Goal: Task Accomplishment & Management: Use online tool/utility

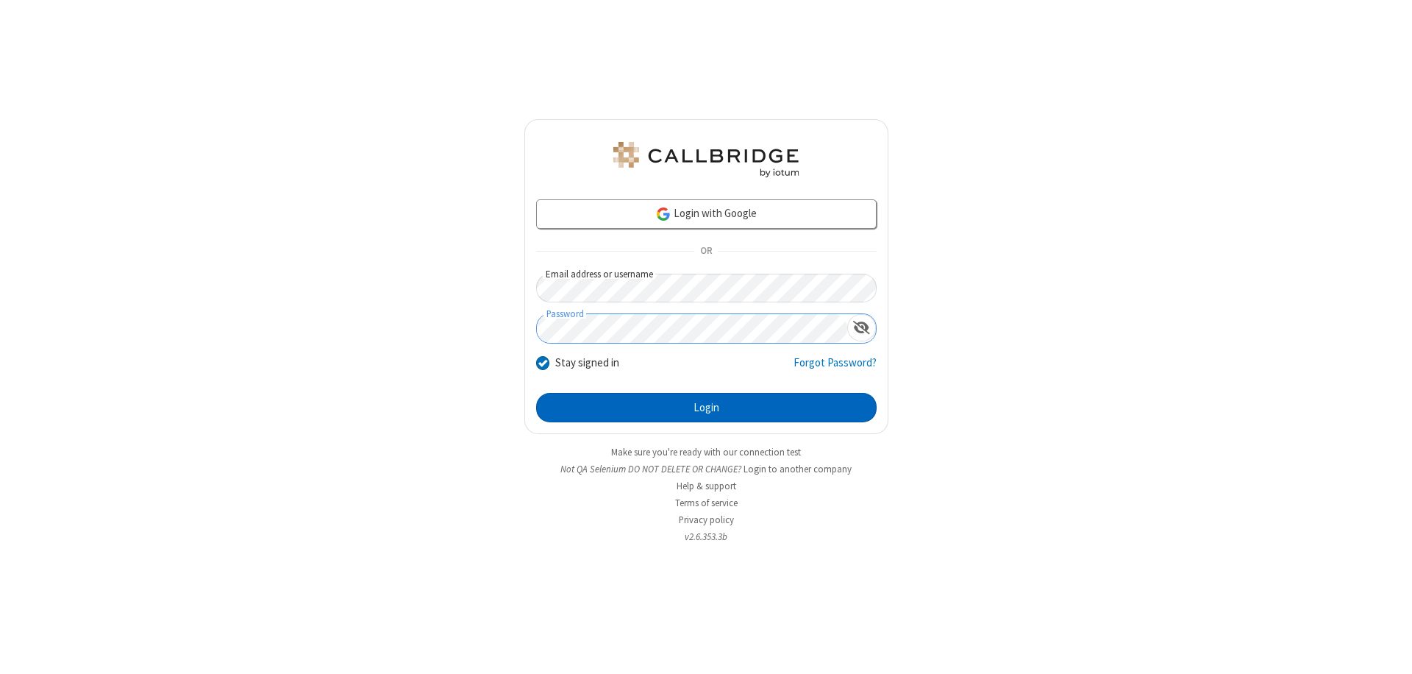
click at [706, 407] on button "Login" at bounding box center [706, 407] width 341 height 29
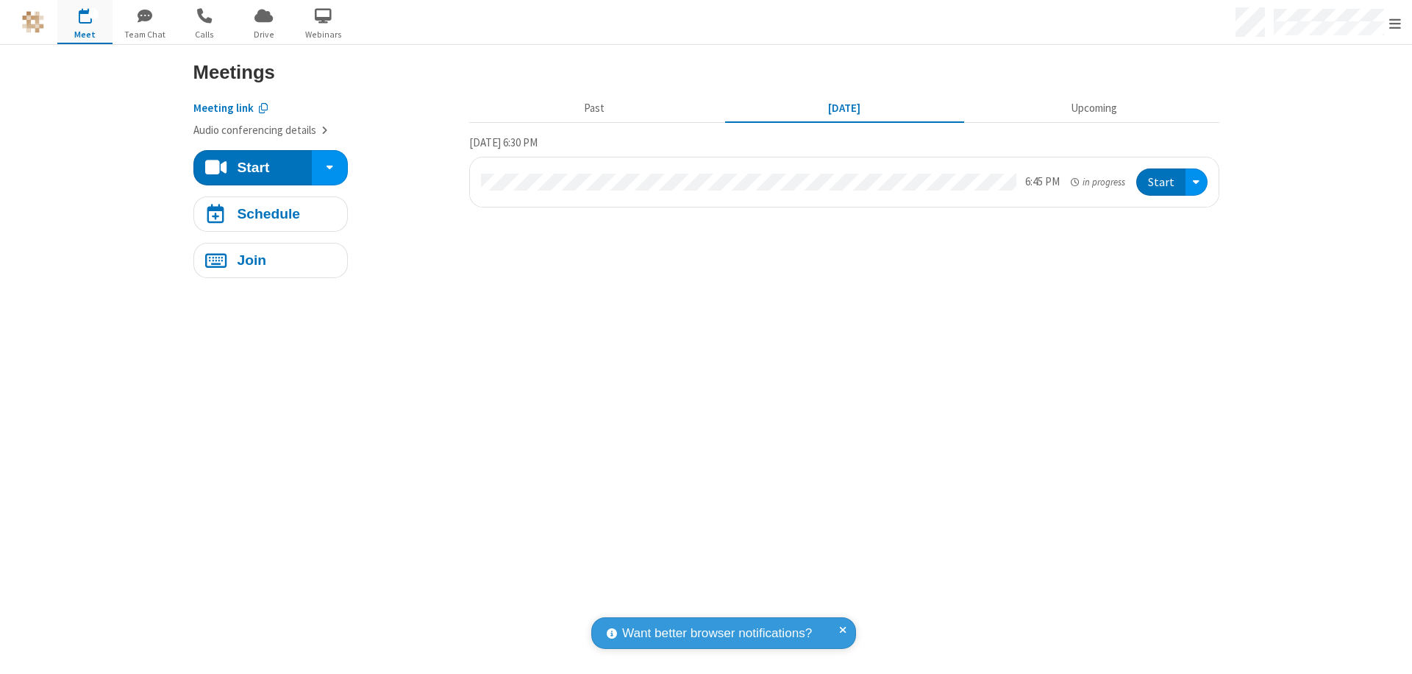
click at [1395, 23] on span "Open menu" at bounding box center [1395, 23] width 12 height 15
click at [263, 34] on span "Drive" at bounding box center [263, 34] width 55 height 13
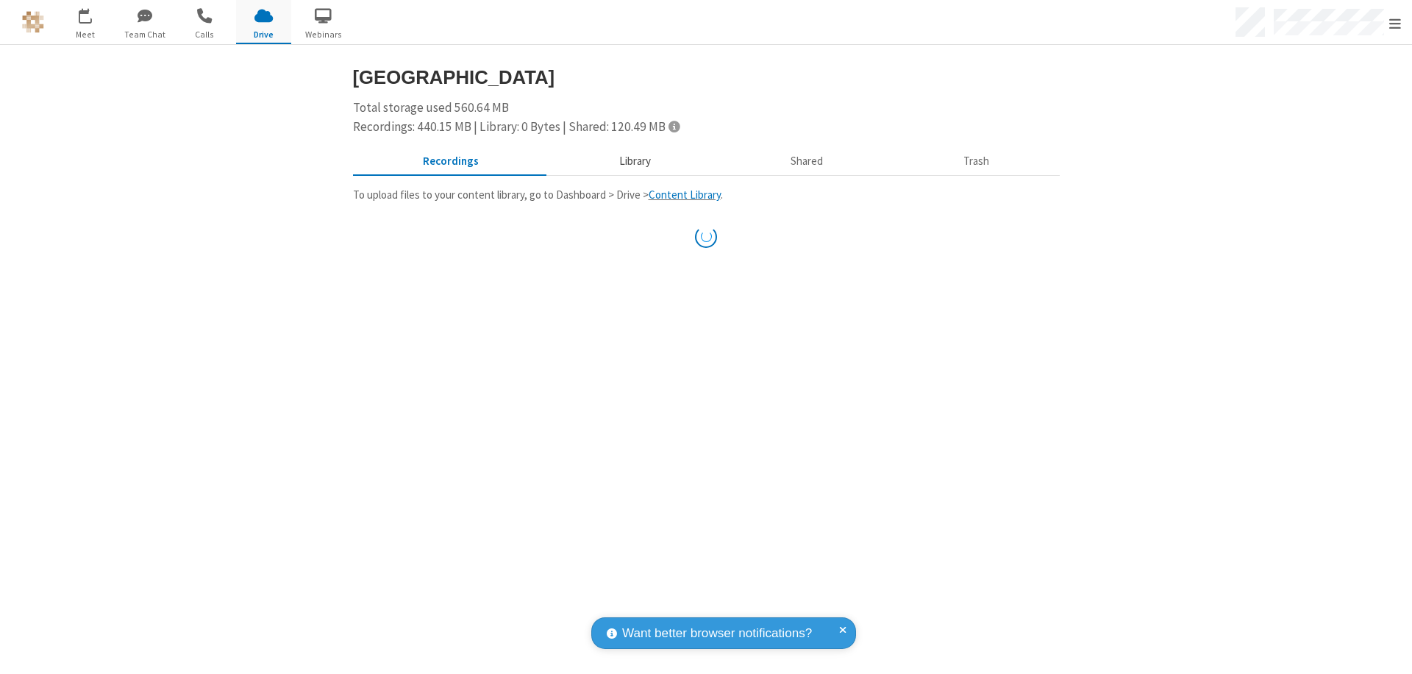
click at [633, 161] on button "Library" at bounding box center [635, 162] width 172 height 28
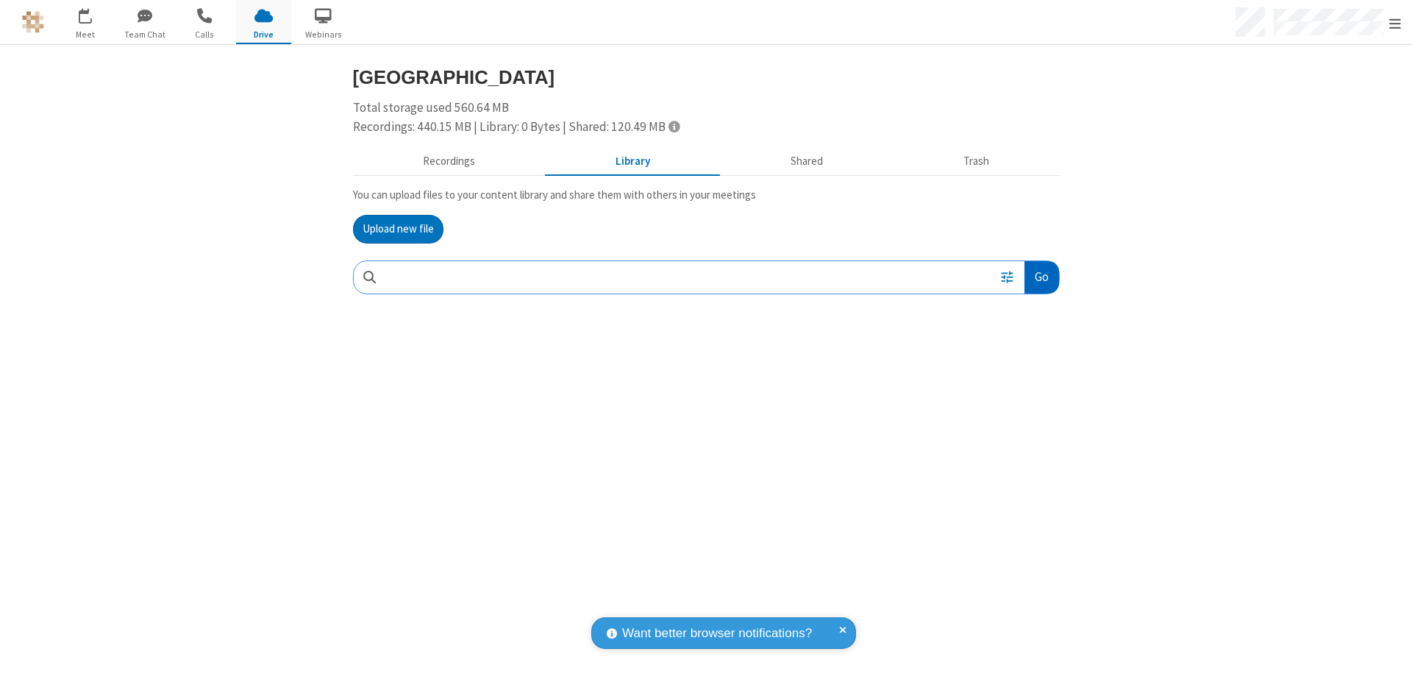
click at [1041, 277] on button "Go" at bounding box center [1042, 277] width 34 height 33
click at [398, 229] on button "Upload new file" at bounding box center [398, 229] width 90 height 29
